Goal: Task Accomplishment & Management: Use online tool/utility

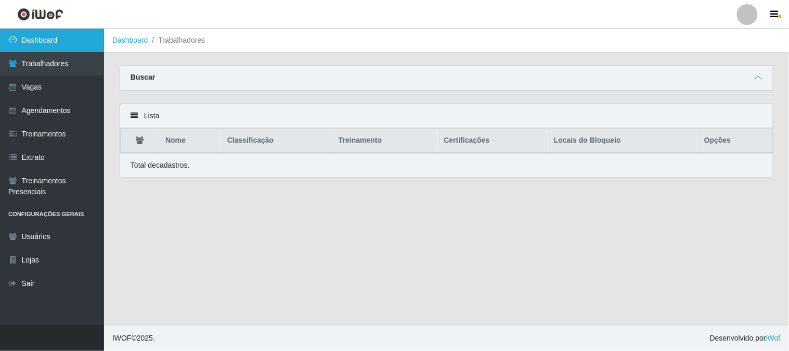
click at [57, 37] on link "Dashboard" at bounding box center [52, 40] width 104 height 23
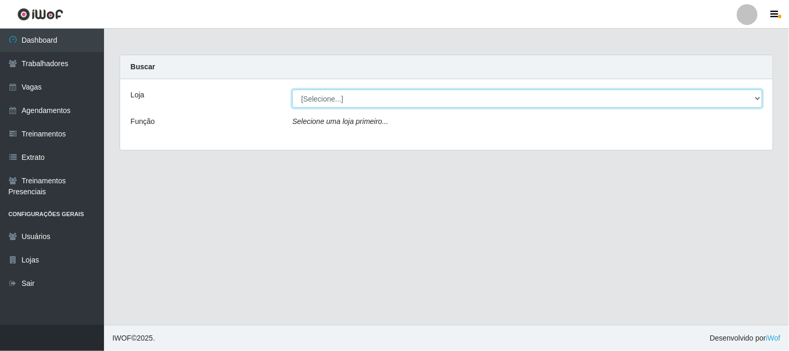
click at [365, 96] on select "[Selecione...] Sapore D'italia" at bounding box center [527, 98] width 470 height 18
select select "266"
click at [292, 89] on select "[Selecione...] Sapore D'italia" at bounding box center [527, 98] width 470 height 18
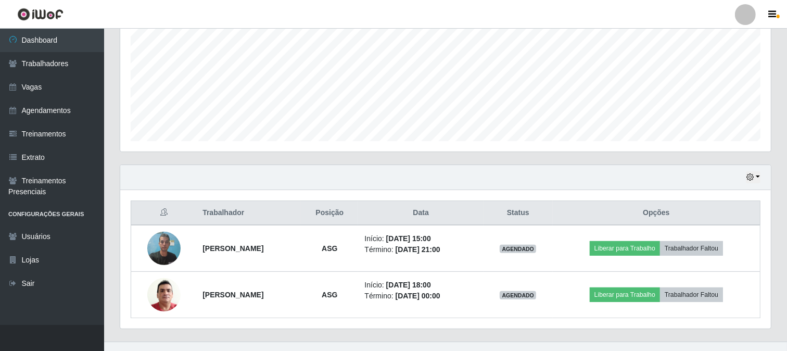
scroll to position [248, 0]
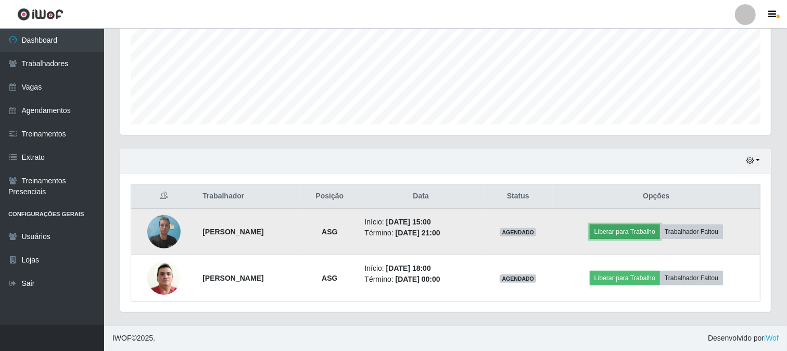
click at [646, 233] on button "Liberar para Trabalho" at bounding box center [625, 231] width 70 height 15
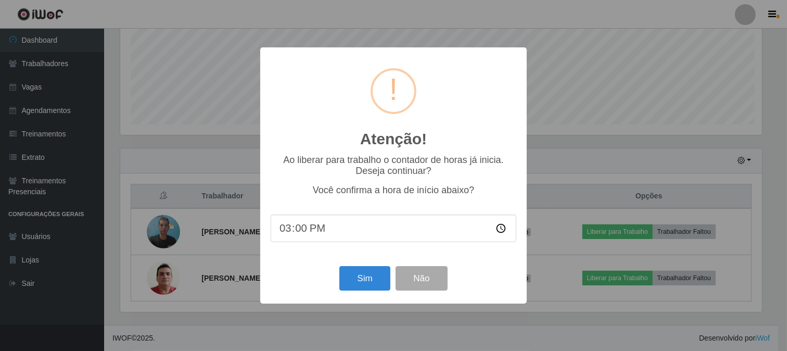
scroll to position [215, 644]
click at [361, 276] on button "Sim" at bounding box center [366, 278] width 50 height 24
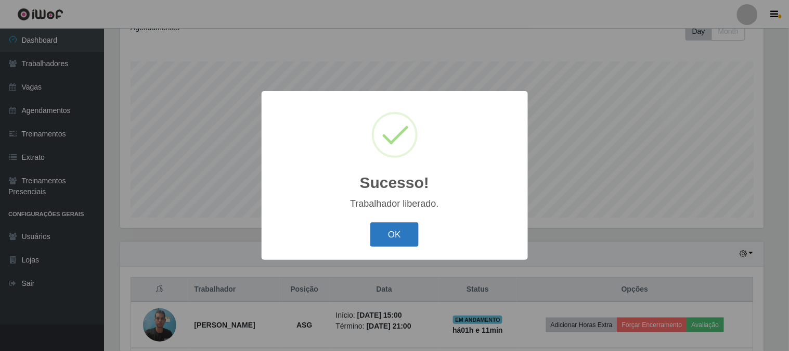
click at [410, 233] on button "OK" at bounding box center [394, 234] width 48 height 24
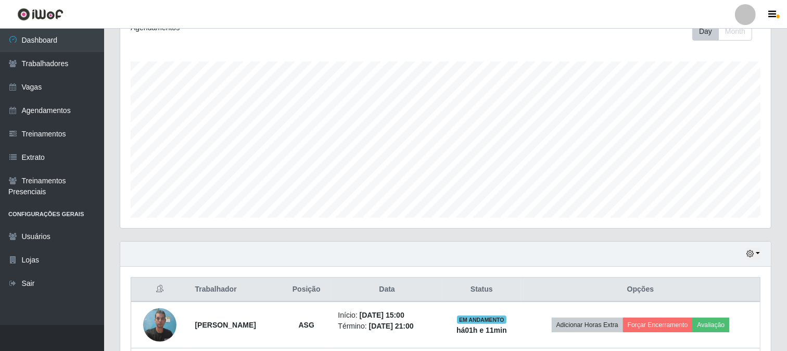
scroll to position [248, 0]
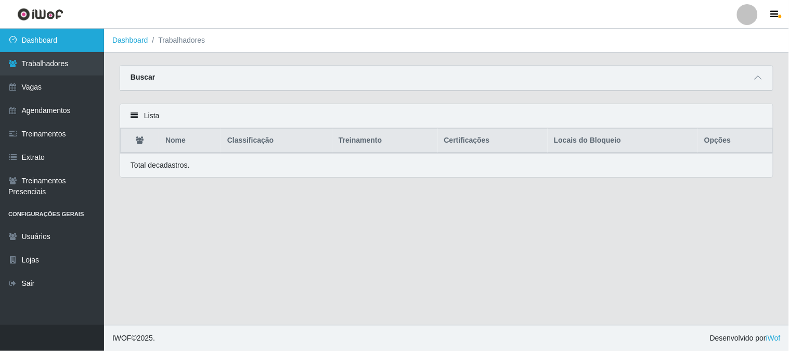
click at [82, 41] on link "Dashboard" at bounding box center [52, 40] width 104 height 23
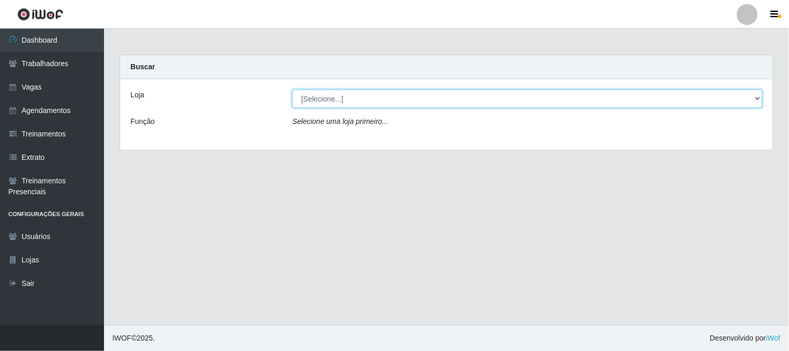
click at [393, 101] on select "[Selecione...] Sapore D'italia" at bounding box center [527, 98] width 470 height 18
select select "266"
click at [292, 89] on select "[Selecione...] Sapore D'italia" at bounding box center [527, 98] width 470 height 18
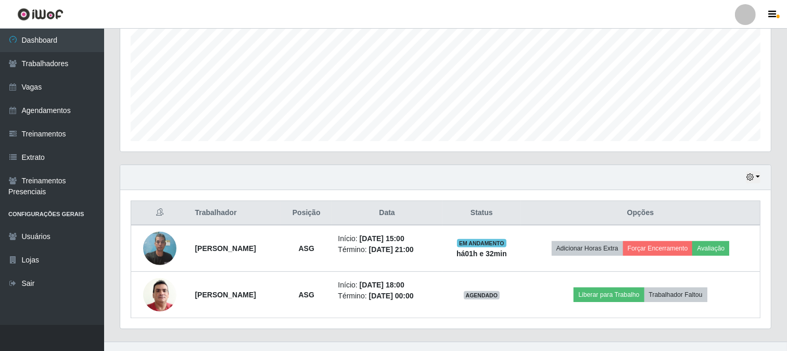
scroll to position [248, 0]
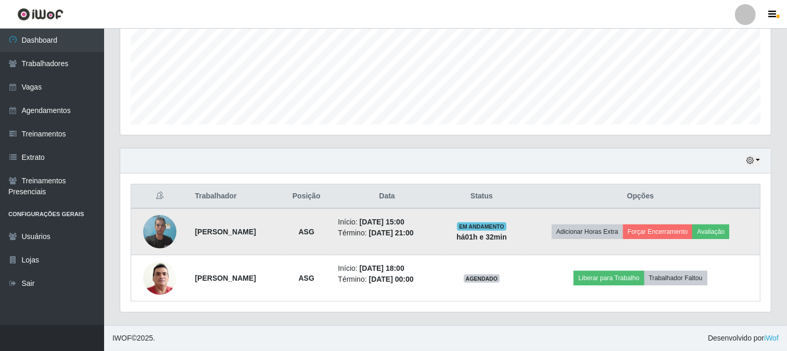
click at [155, 225] on img at bounding box center [159, 231] width 33 height 44
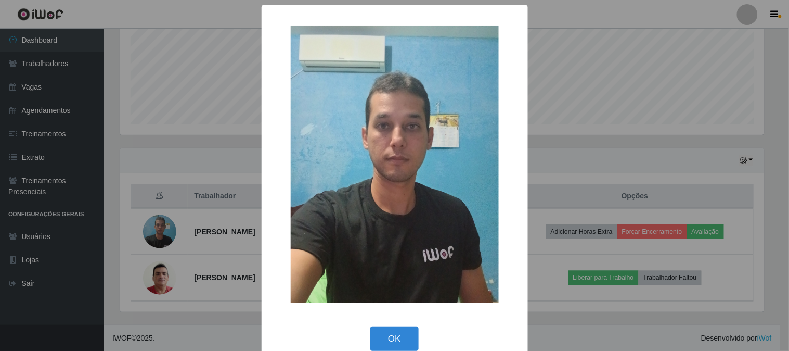
click at [394, 211] on img at bounding box center [395, 163] width 208 height 277
click at [164, 222] on div "× OK Cancel" at bounding box center [394, 175] width 789 height 351
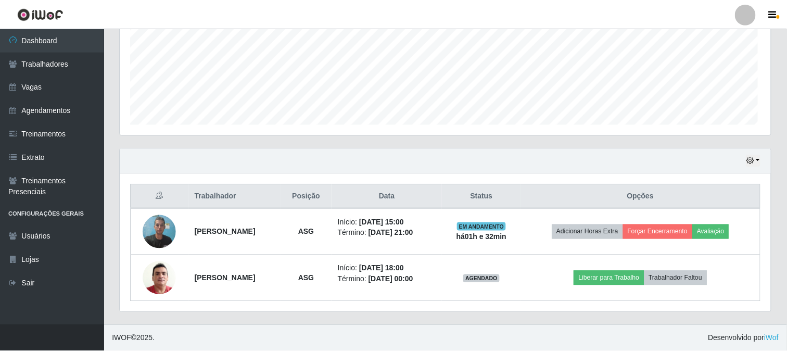
scroll to position [215, 650]
